Goal: Information Seeking & Learning: Find specific fact

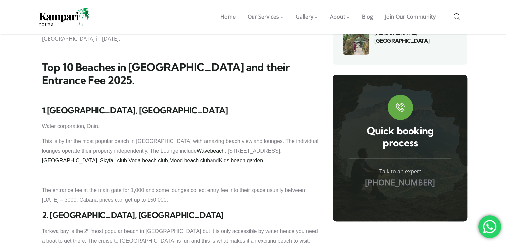
scroll to position [473, 0]
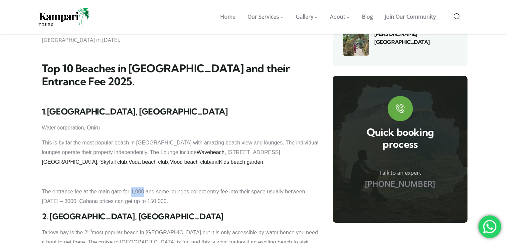
drag, startPoint x: 145, startPoint y: 131, endPoint x: 132, endPoint y: 130, distance: 13.0
click at [132, 187] on p "The entrance fee at the main gate for 1,000 and some lounges collect entry fee …" at bounding box center [181, 196] width 278 height 19
drag, startPoint x: 172, startPoint y: 129, endPoint x: 220, endPoint y: 131, distance: 48.3
click at [220, 187] on p "The entrance fee at the main gate for 1,000 and some lounges collect entry fee …" at bounding box center [181, 196] width 278 height 19
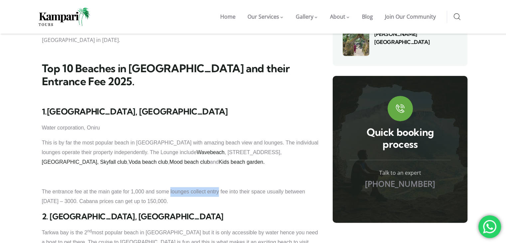
click at [220, 187] on p "The entrance fee at the main gate for 1,000 and some lounges collect entry fee …" at bounding box center [181, 196] width 278 height 19
drag, startPoint x: 41, startPoint y: 140, endPoint x: 71, endPoint y: 139, distance: 30.3
click at [79, 187] on p "The entrance fee at the main gate for 1,000 and some lounges collect entry fee …" at bounding box center [181, 196] width 278 height 19
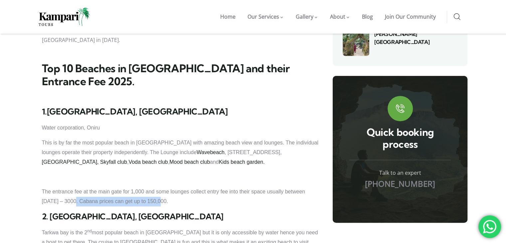
drag, startPoint x: 75, startPoint y: 140, endPoint x: 160, endPoint y: 140, distance: 85.2
click at [160, 187] on p "The entrance fee at the main gate for 1,000 and some lounges collect entry fee …" at bounding box center [181, 196] width 278 height 19
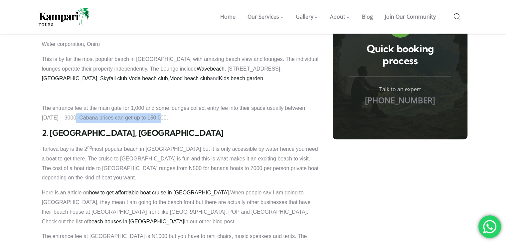
scroll to position [555, 0]
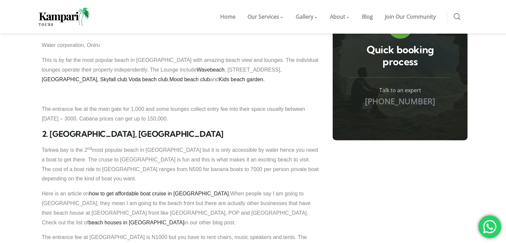
click at [160, 189] on p "Here is an article on how to get affordable boat cruise in [GEOGRAPHIC_DATA]. W…" at bounding box center [181, 208] width 278 height 38
drag, startPoint x: 261, startPoint y: 185, endPoint x: 218, endPoint y: 188, distance: 43.7
click at [218, 233] on p "The entrance fee at [GEOGRAPHIC_DATA] is N1000 but you have to rent chairs, mus…" at bounding box center [181, 242] width 278 height 19
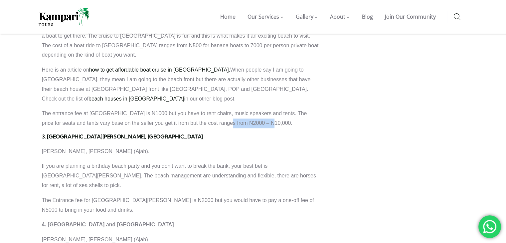
scroll to position [705, 0]
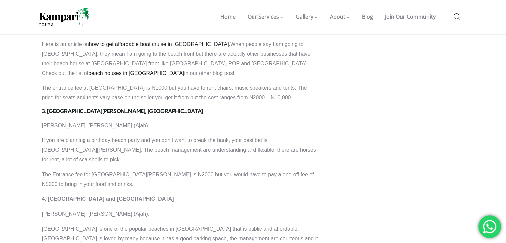
click at [262, 170] on p "The Entrance fee for [GEOGRAPHIC_DATA][PERSON_NAME] is N2000 but you would have…" at bounding box center [181, 179] width 278 height 19
click at [145, 170] on p "The Entrance fee for [GEOGRAPHIC_DATA][PERSON_NAME] is N2000 but you would have…" at bounding box center [181, 179] width 278 height 19
click at [267, 170] on p "The Entrance fee for [GEOGRAPHIC_DATA][PERSON_NAME] is N2000 but you would have…" at bounding box center [181, 179] width 278 height 19
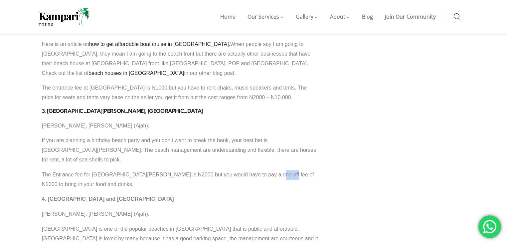
click at [267, 170] on p "The Entrance fee for [GEOGRAPHIC_DATA][PERSON_NAME] is N2000 but you would have…" at bounding box center [181, 179] width 278 height 19
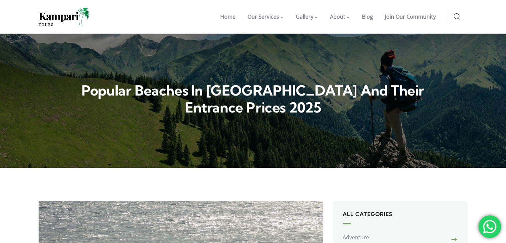
scroll to position [0, 0]
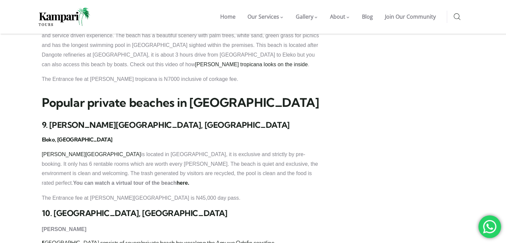
scroll to position [1169, 0]
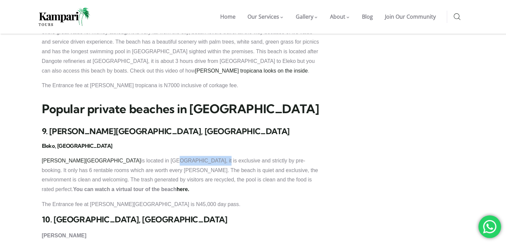
drag, startPoint x: 103, startPoint y: 91, endPoint x: 149, endPoint y: 90, distance: 46.3
click at [149, 156] on p "[PERSON_NAME][GEOGRAPHIC_DATA] is located in [GEOGRAPHIC_DATA], it is exclusive…" at bounding box center [181, 175] width 278 height 38
drag, startPoint x: 121, startPoint y: 135, endPoint x: 150, endPoint y: 135, distance: 28.3
click at [150, 199] on p "The Entrance fee at [PERSON_NAME][GEOGRAPHIC_DATA] is N45,000 day pass." at bounding box center [181, 204] width 278 height 10
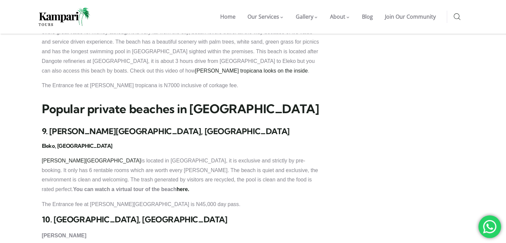
click at [164, 199] on p "The Entrance fee at [PERSON_NAME][GEOGRAPHIC_DATA] is N45,000 day pass." at bounding box center [181, 204] width 278 height 10
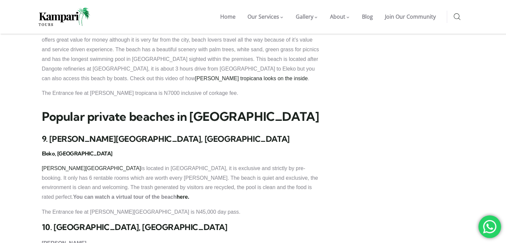
scroll to position [1160, 0]
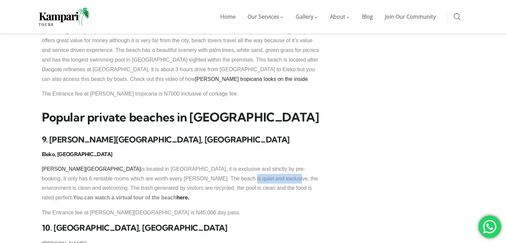
drag, startPoint x: 161, startPoint y: 107, endPoint x: 206, endPoint y: 107, distance: 45.3
click at [206, 164] on p "[PERSON_NAME][GEOGRAPHIC_DATA] is located in [GEOGRAPHIC_DATA], it is exclusive…" at bounding box center [181, 183] width 278 height 38
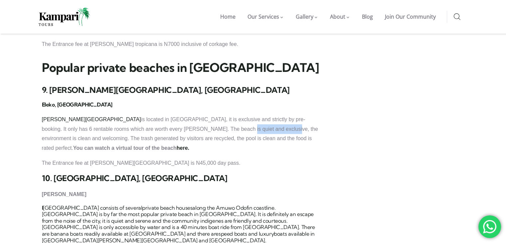
scroll to position [1220, 0]
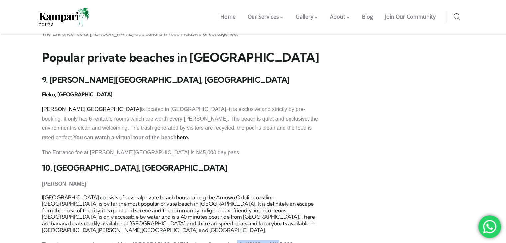
drag, startPoint x: 268, startPoint y: 167, endPoint x: 220, endPoint y: 166, distance: 47.6
drag, startPoint x: 267, startPoint y: 167, endPoint x: 246, endPoint y: 166, distance: 20.7
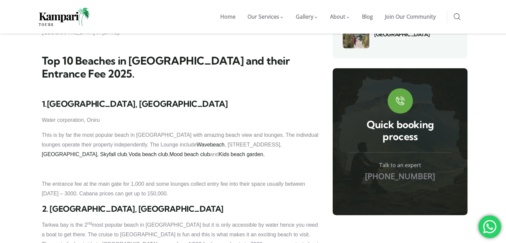
scroll to position [480, 0]
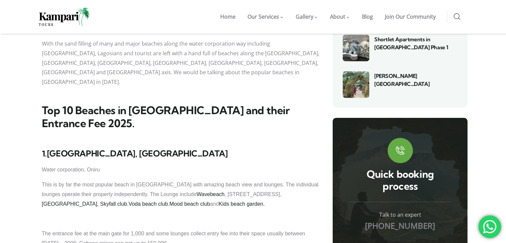
scroll to position [426, 0]
